Goal: Task Accomplishment & Management: Use online tool/utility

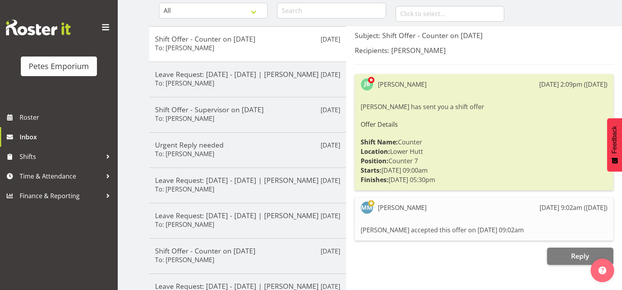
scroll to position [85, 0]
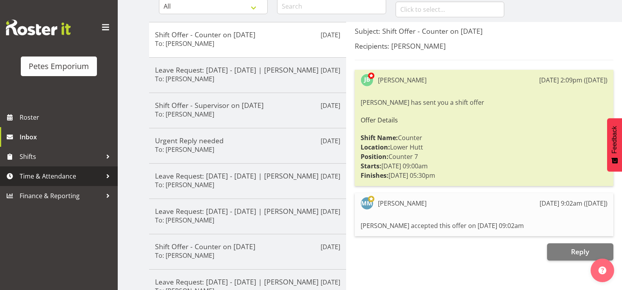
click at [75, 171] on span "Time & Attendance" at bounding box center [61, 176] width 82 height 12
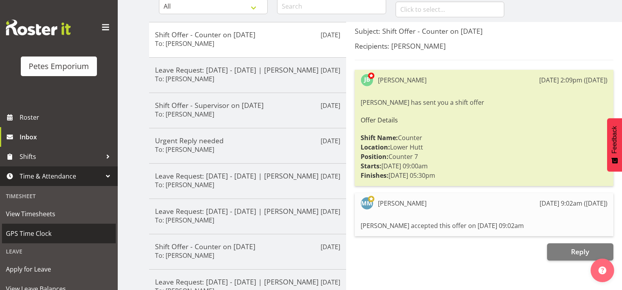
click at [42, 232] on span "GPS Time Clock" at bounding box center [59, 233] width 106 height 12
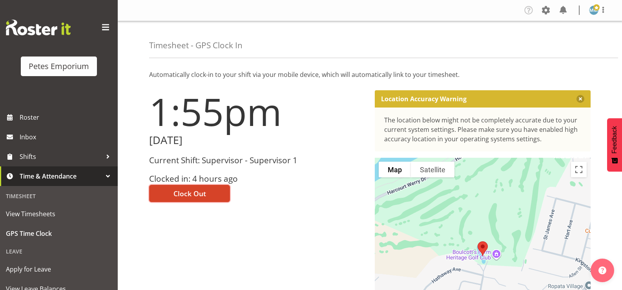
click at [193, 189] on span "Clock Out" at bounding box center [189, 193] width 33 height 10
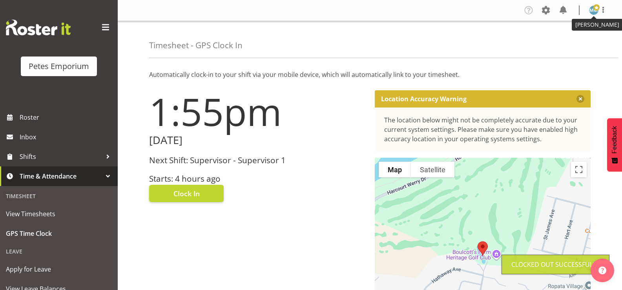
click at [595, 5] on span at bounding box center [596, 7] width 6 height 6
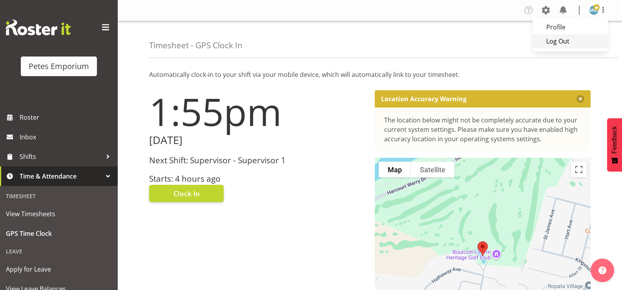
click at [551, 38] on link "Log Out" at bounding box center [569, 41] width 75 height 14
